Goal: Transaction & Acquisition: Purchase product/service

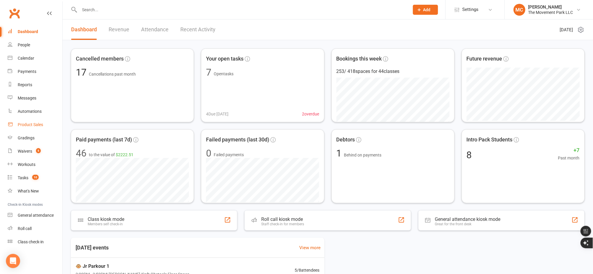
click at [27, 127] on link "Product Sales" at bounding box center [35, 124] width 55 height 13
select select "25"
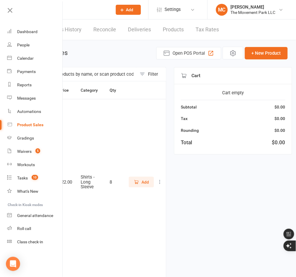
click at [120, 59] on div "Product sales Open POS Portal + New Product" at bounding box center [157, 53] width 259 height 13
drag, startPoint x: 179, startPoint y: 52, endPoint x: 30, endPoint y: 39, distance: 149.7
click at [178, 52] on span "Open POS Portal" at bounding box center [188, 53] width 32 height 7
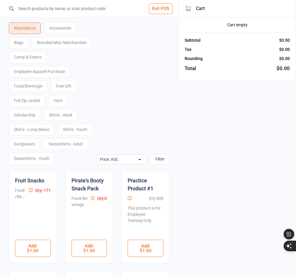
select select "price-asc"
drag, startPoint x: 0, startPoint y: 0, endPoint x: 54, endPoint y: 7, distance: 54.5
click at [54, 7] on input "search" at bounding box center [92, 8] width 155 height 17
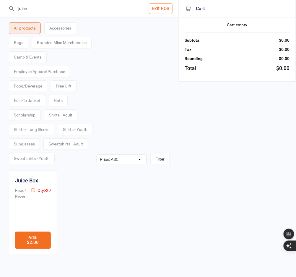
click at [31, 249] on button "Add : $2.00" at bounding box center [33, 240] width 36 height 17
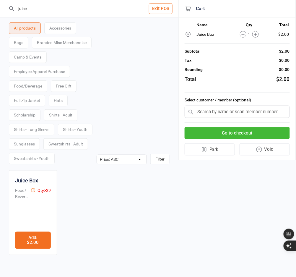
click at [32, 249] on button "Add : $2.00" at bounding box center [33, 240] width 36 height 17
drag, startPoint x: 32, startPoint y: 10, endPoint x: 14, endPoint y: 11, distance: 17.2
click at [14, 11] on div "juice" at bounding box center [89, 8] width 162 height 17
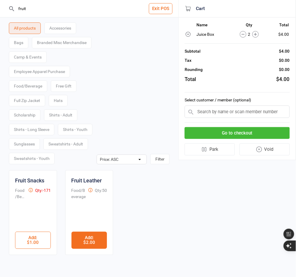
click at [87, 249] on button "Add : $2.00" at bounding box center [89, 240] width 36 height 17
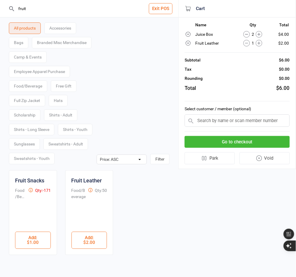
drag, startPoint x: 7, startPoint y: 9, endPoint x: 1, endPoint y: 8, distance: 5.4
click at [1, 8] on header "fruit Exit POS" at bounding box center [89, 8] width 178 height 17
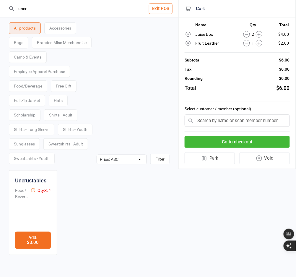
click at [34, 249] on button "Add : $3.00" at bounding box center [33, 240] width 36 height 17
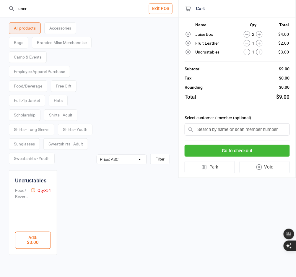
drag, startPoint x: 32, startPoint y: 8, endPoint x: 9, endPoint y: 11, distance: 23.2
click at [9, 9] on div "uncr" at bounding box center [89, 8] width 162 height 17
click at [31, 249] on button "Add : $2.00" at bounding box center [33, 240] width 36 height 17
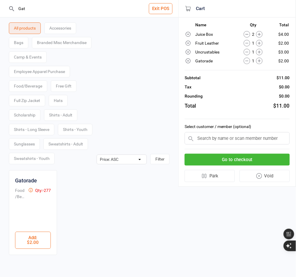
drag, startPoint x: 36, startPoint y: 9, endPoint x: 11, endPoint y: 6, distance: 25.0
click at [11, 6] on div "Gat" at bounding box center [89, 8] width 162 height 17
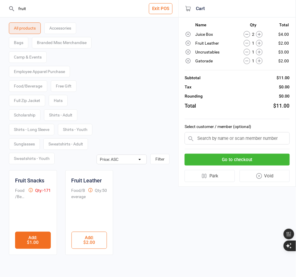
click at [32, 249] on button "Add : $1.00" at bounding box center [33, 240] width 36 height 17
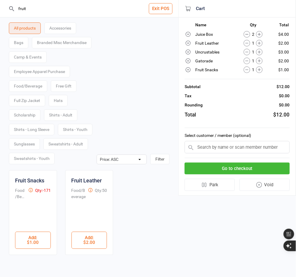
drag, startPoint x: 29, startPoint y: 11, endPoint x: 16, endPoint y: 8, distance: 13.0
click at [16, 8] on input "fruit" at bounding box center [92, 8] width 155 height 17
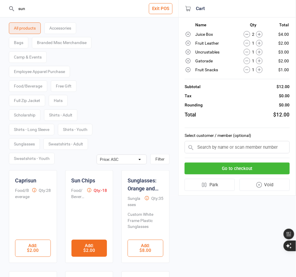
type input "sun"
click at [98, 257] on button "Add : $2.00" at bounding box center [89, 248] width 36 height 17
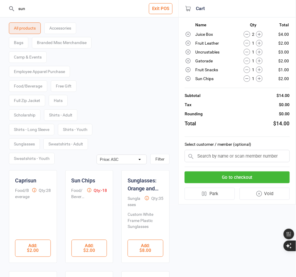
drag, startPoint x: 22, startPoint y: 12, endPoint x: 14, endPoint y: 11, distance: 8.0
click at [14, 11] on div "sun" at bounding box center [89, 8] width 162 height 17
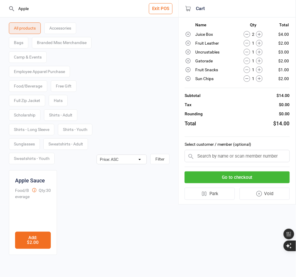
type input "Apple"
click at [32, 249] on button "Add : $2.00" at bounding box center [33, 240] width 36 height 17
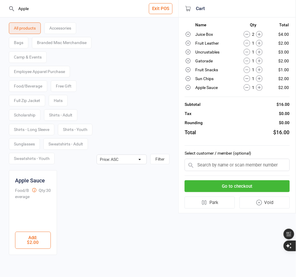
click at [147, 231] on div "Apple Sauce Food/Beverage Qty: 30 $2.00 Add : $2.00" at bounding box center [89, 212] width 161 height 85
click at [220, 162] on input "text" at bounding box center [237, 165] width 105 height 12
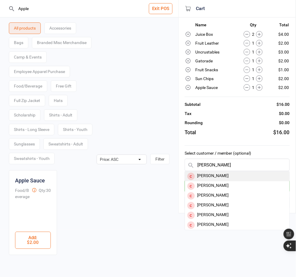
type input "[PERSON_NAME]"
click at [222, 174] on div "[PERSON_NAME]" at bounding box center [237, 176] width 105 height 10
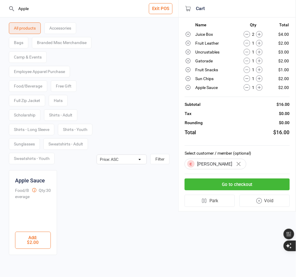
click at [232, 182] on button "Go to checkout" at bounding box center [237, 184] width 105 height 12
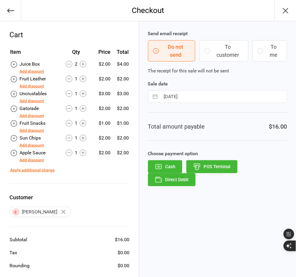
click at [209, 51] on icon "button" at bounding box center [207, 50] width 7 height 7
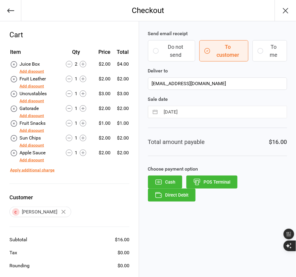
click at [175, 197] on button "Direct Debit" at bounding box center [172, 194] width 48 height 13
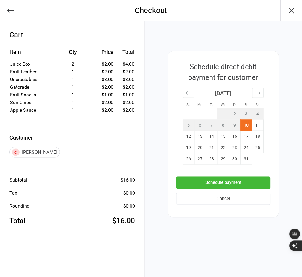
click at [237, 183] on button "Schedule payment" at bounding box center [223, 183] width 94 height 12
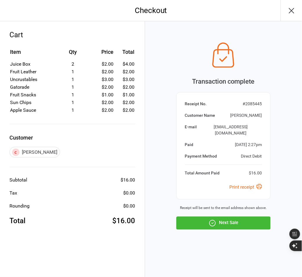
click at [237, 219] on button "Next Sale" at bounding box center [223, 222] width 94 height 13
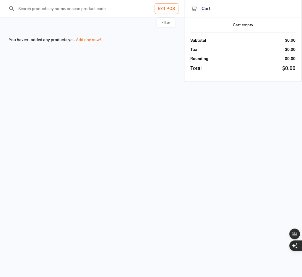
select select "price-asc"
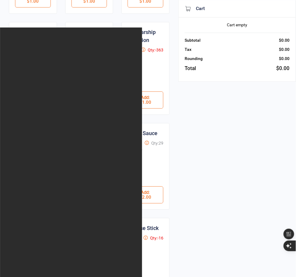
scroll to position [415, 0]
